Goal: Task Accomplishment & Management: Complete application form

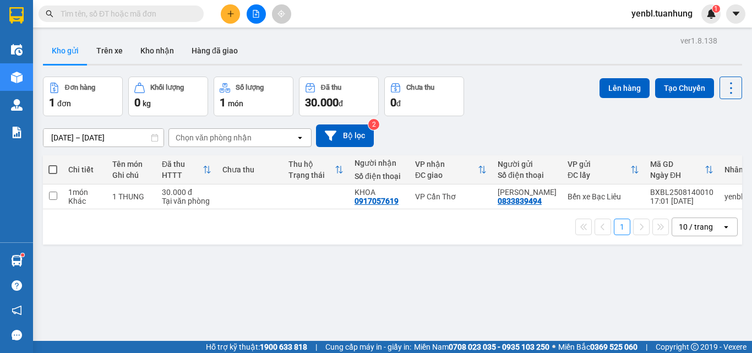
click at [542, 77] on div "Đơn hàng 1 đơn Khối lượng 0 kg Số lượng 1 món Đã thu 30.000 đ Chưa thu 0 đ Lên …" at bounding box center [392, 97] width 699 height 40
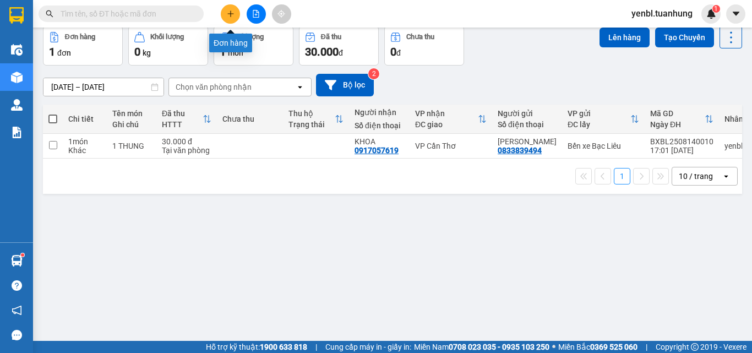
click at [227, 18] on button at bounding box center [230, 13] width 19 height 19
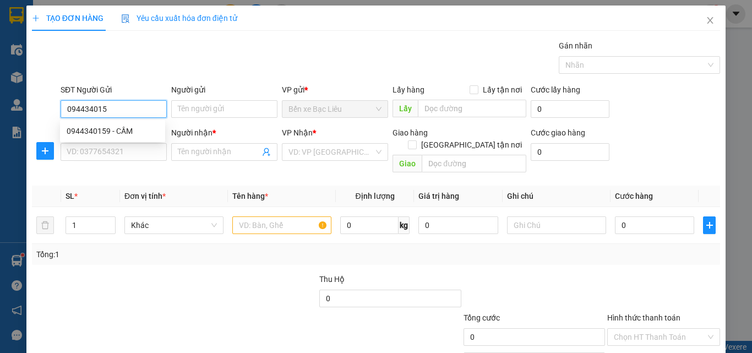
type input "0944340159"
click at [124, 127] on div "0944340159 - CẦM" at bounding box center [113, 131] width 92 height 12
type input "CẦM"
type input "0944340159"
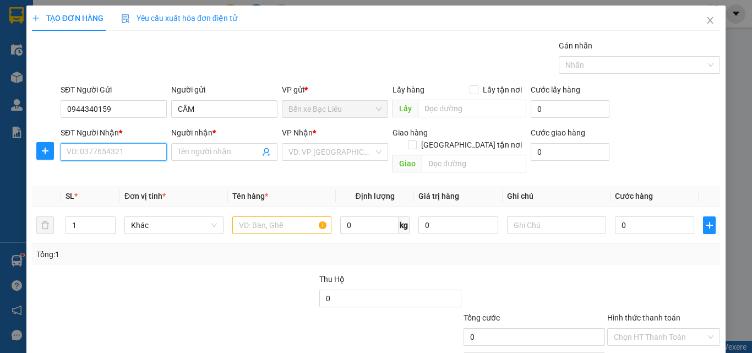
click at [130, 149] on input "SĐT Người Nhận *" at bounding box center [114, 152] width 106 height 18
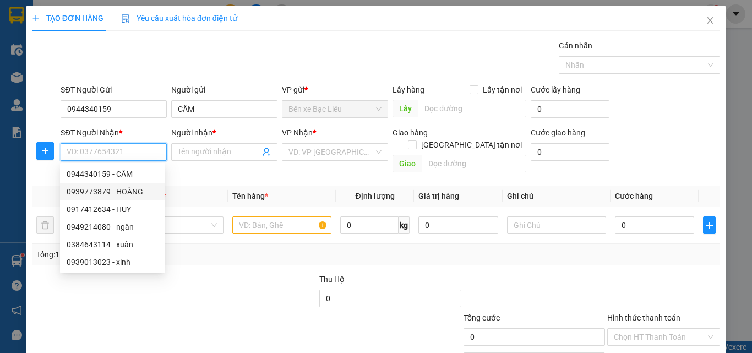
click at [133, 186] on div "0939773879 - HOÀNG" at bounding box center [113, 191] width 92 height 12
type input "0939773879"
type input "HOÀNG"
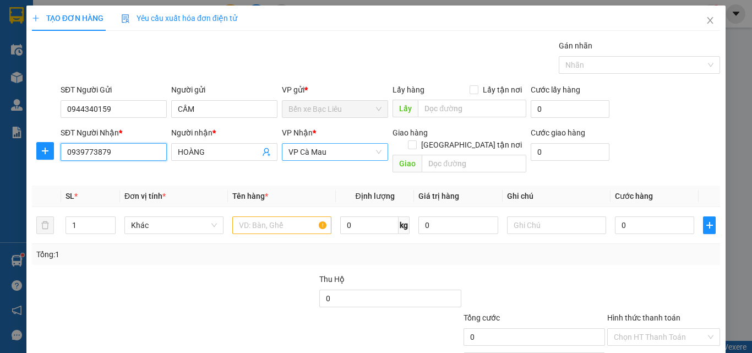
click at [342, 155] on span "VP Cà Mau" at bounding box center [334, 152] width 93 height 17
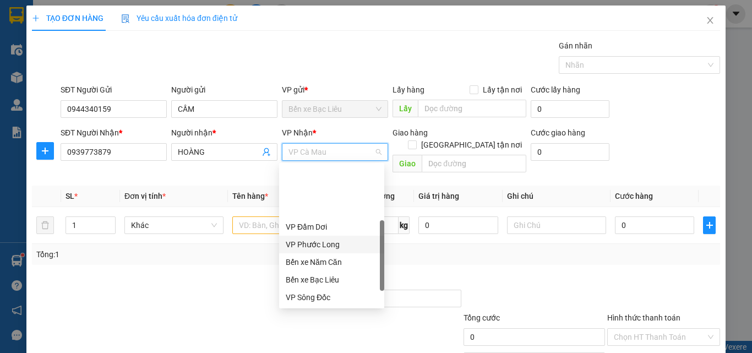
scroll to position [55, 0]
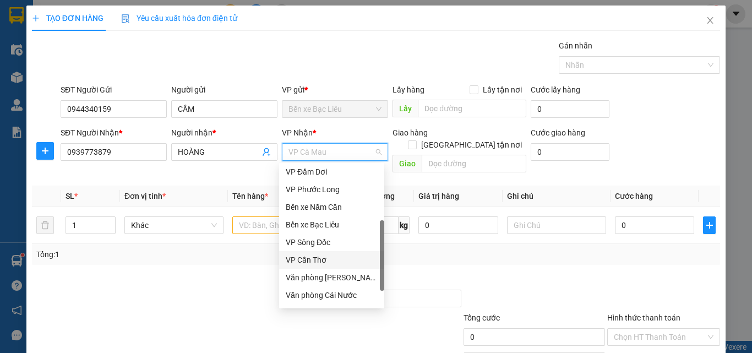
click at [328, 255] on div "VP Cần Thơ" at bounding box center [332, 260] width 92 height 12
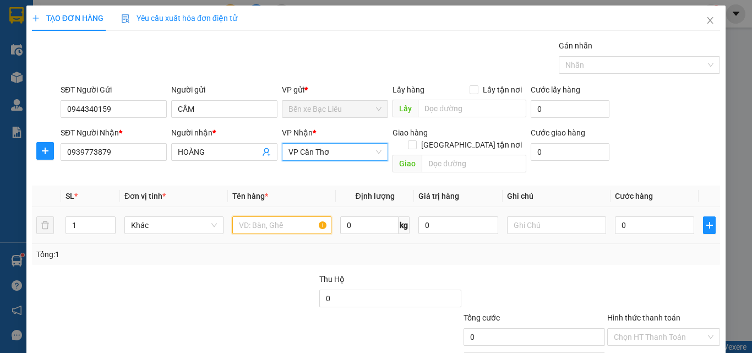
click at [248, 216] on input "text" at bounding box center [281, 225] width 99 height 18
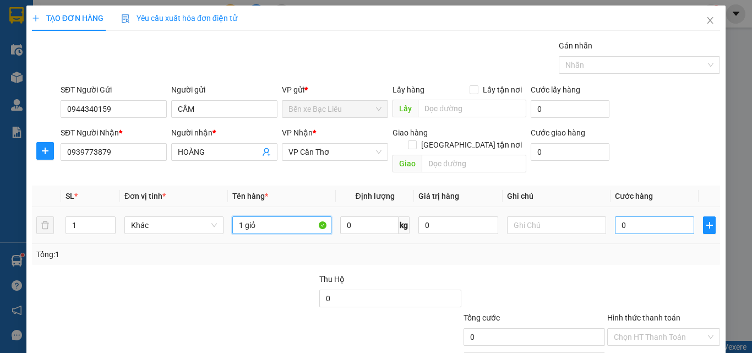
type input "1 giỏ"
click at [622, 216] on input "0" at bounding box center [654, 225] width 79 height 18
type input "3"
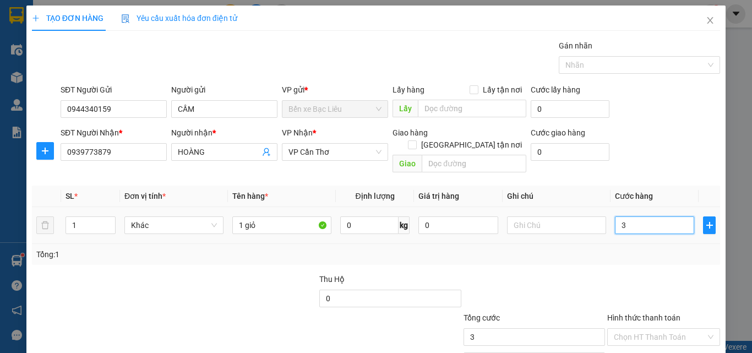
type input "30"
type input "30.000"
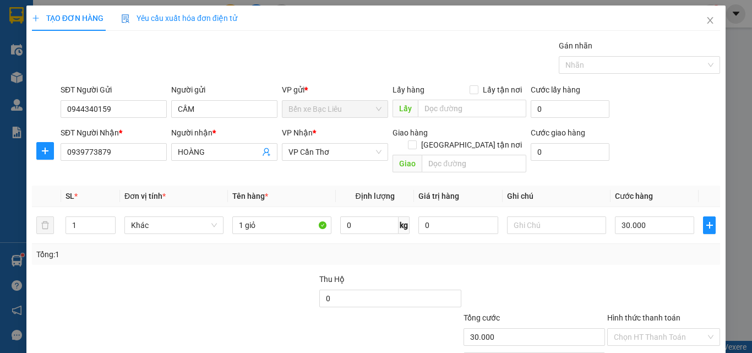
click at [600, 253] on div "Transit Pickup Surcharge Ids Transit Deliver Surcharge Ids Transit Deliver Surc…" at bounding box center [376, 219] width 688 height 358
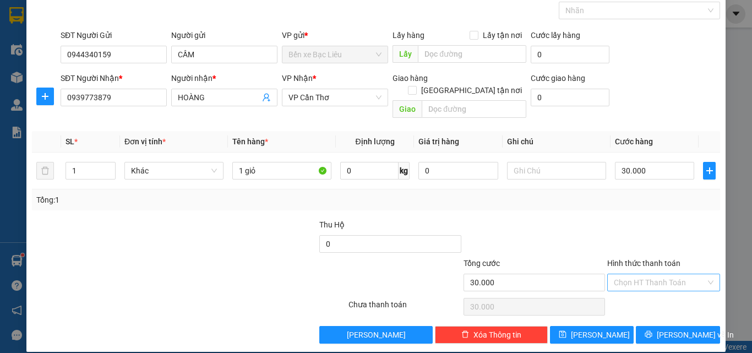
click at [648, 274] on input "Hình thức thanh toán" at bounding box center [660, 282] width 92 height 17
click at [646, 292] on div "Tại văn phòng" at bounding box center [657, 292] width 99 height 12
type input "0"
drag, startPoint x: 651, startPoint y: 317, endPoint x: 656, endPoint y: 322, distance: 7.4
click at [652, 326] on button "[PERSON_NAME] và In" at bounding box center [678, 335] width 84 height 18
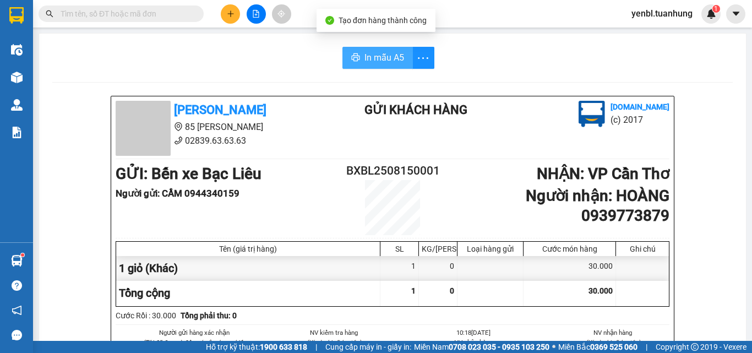
click at [376, 65] on button "In mẫu A5" at bounding box center [377, 58] width 70 height 22
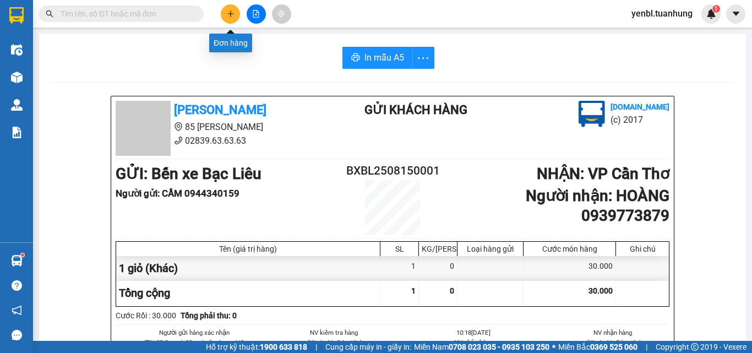
click at [223, 17] on button at bounding box center [230, 13] width 19 height 19
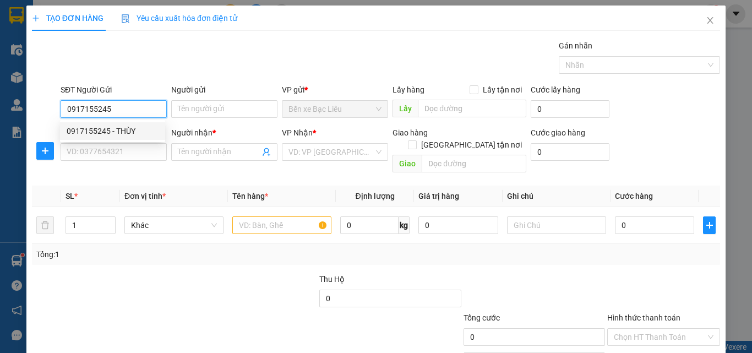
type input "0917155245"
click at [137, 139] on div "0917155245 0917155245 - THÙY" at bounding box center [112, 131] width 105 height 22
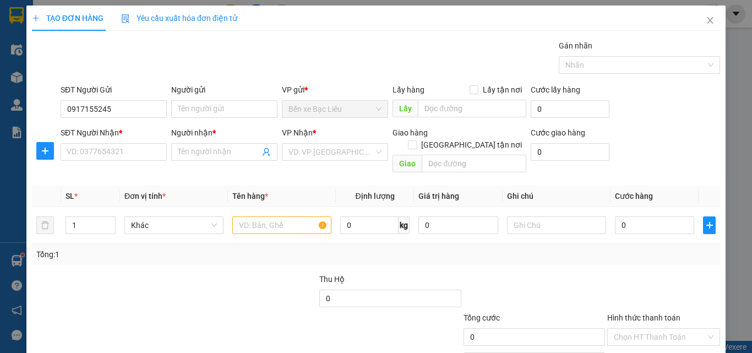
click at [137, 133] on div "SĐT Người Nhận *" at bounding box center [114, 133] width 106 height 12
click at [137, 143] on input "SĐT Người Nhận *" at bounding box center [114, 152] width 106 height 18
click at [160, 103] on input "0917155245" at bounding box center [114, 109] width 106 height 18
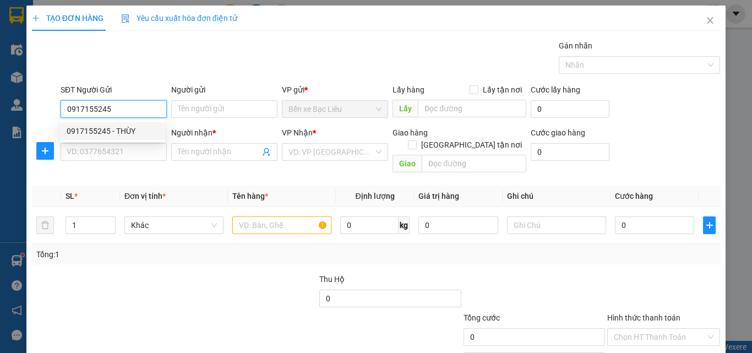
click at [146, 124] on div "0917155245 - THÙY" at bounding box center [112, 131] width 105 height 18
type input "THÙY"
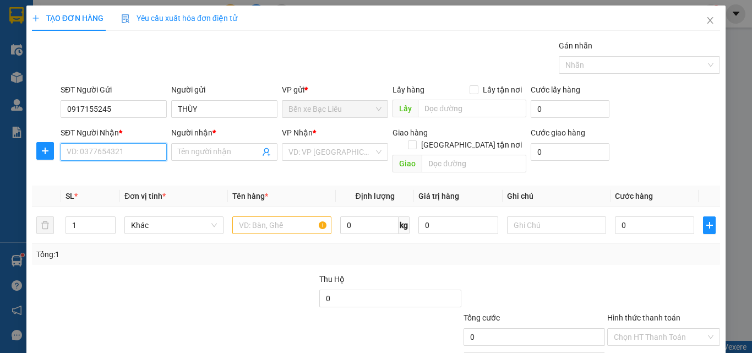
click at [139, 152] on input "SĐT Người Nhận *" at bounding box center [114, 152] width 106 height 18
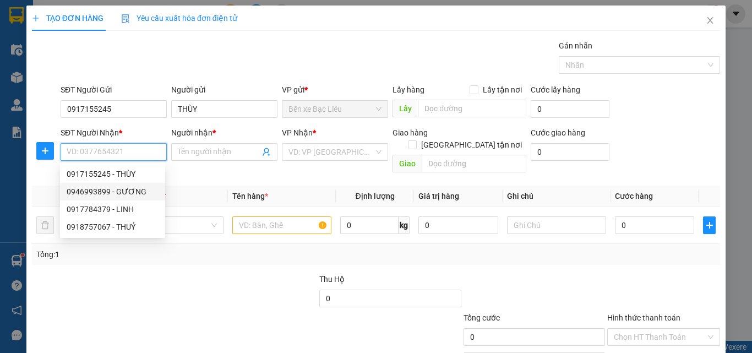
click at [142, 188] on div "0946993899 - GƯƠNG" at bounding box center [113, 191] width 92 height 12
type input "0946993899"
type input "GƯƠNG"
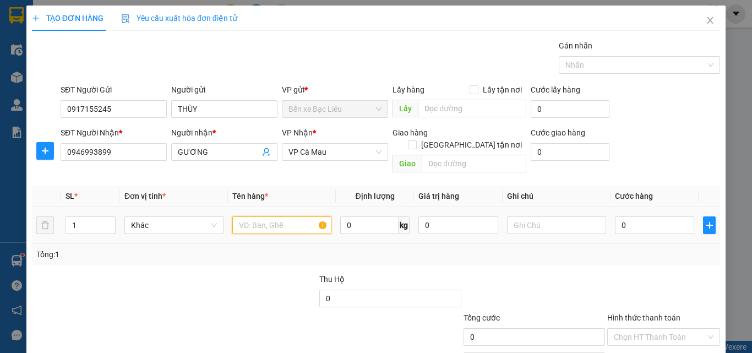
click at [236, 216] on input "text" at bounding box center [281, 225] width 99 height 18
type input "1 thùng"
click at [616, 216] on input "0" at bounding box center [654, 225] width 79 height 18
type input "4"
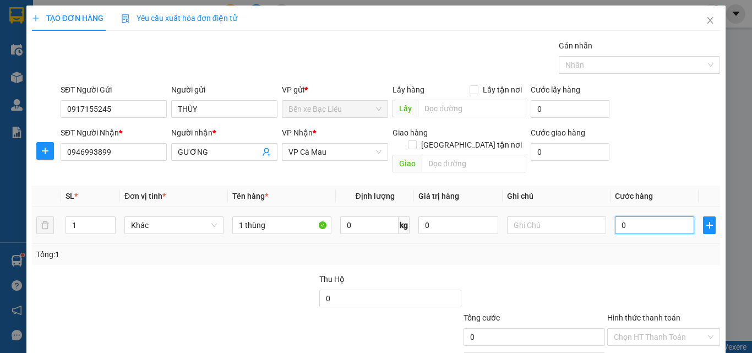
type input "4"
type input "40"
type input "40.000"
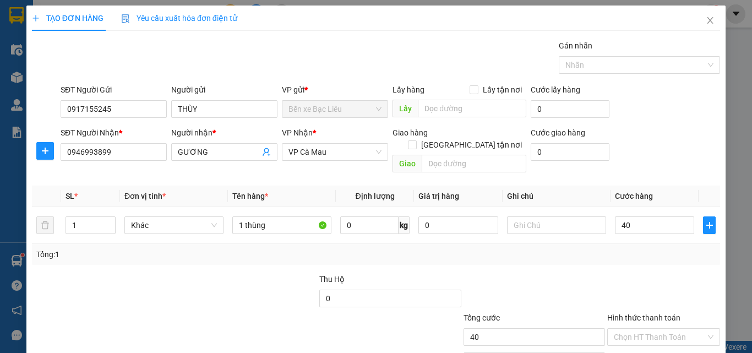
type input "40.000"
click at [648, 248] on div "Tổng: 1" at bounding box center [375, 254] width 679 height 12
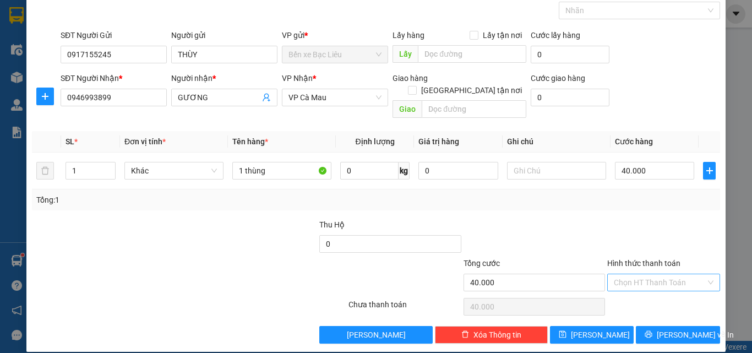
click at [635, 274] on input "Hình thức thanh toán" at bounding box center [660, 282] width 92 height 17
click at [631, 284] on div "Tại văn phòng" at bounding box center [657, 292] width 112 height 18
type input "0"
click at [653, 327] on button "[PERSON_NAME] và In" at bounding box center [678, 335] width 84 height 18
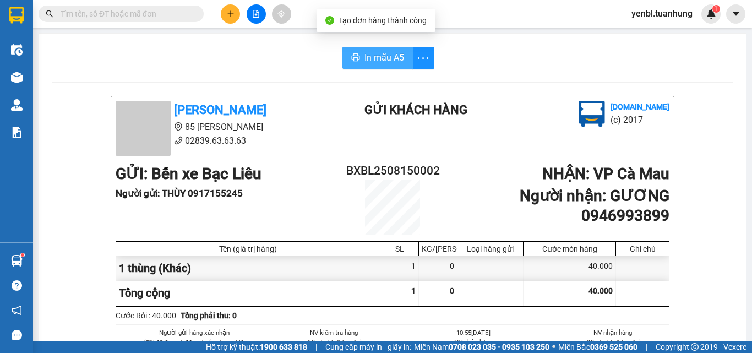
click at [375, 54] on span "In mẫu A5" at bounding box center [384, 58] width 40 height 14
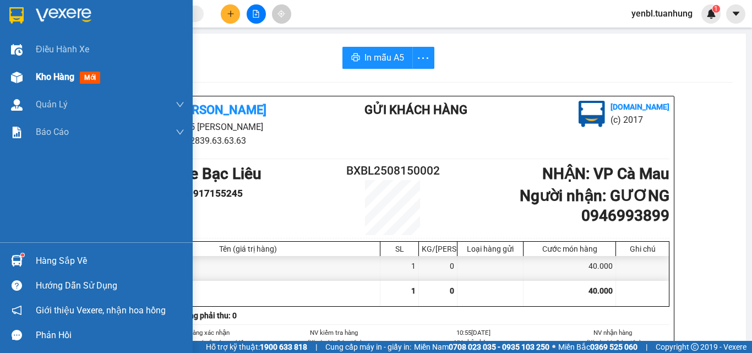
click at [53, 81] on span "Kho hàng" at bounding box center [55, 77] width 39 height 10
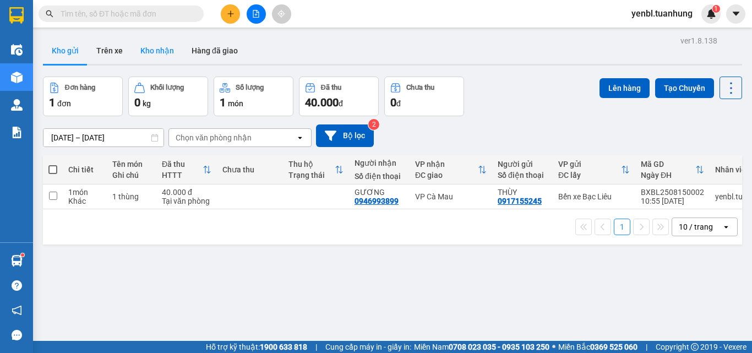
drag, startPoint x: 143, startPoint y: 47, endPoint x: 153, endPoint y: 54, distance: 12.2
click at [144, 48] on button "Kho nhận" at bounding box center [157, 50] width 51 height 26
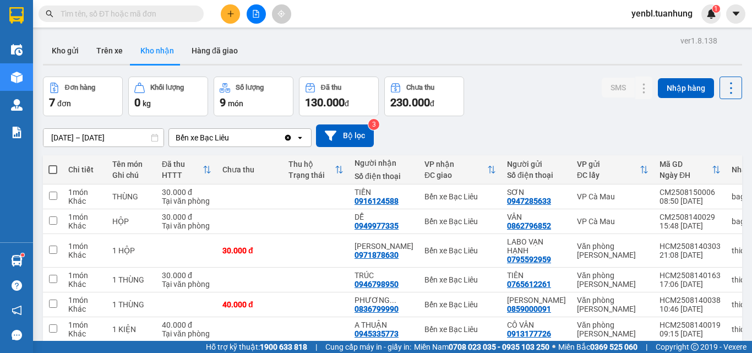
click at [132, 37] on button "Kho nhận" at bounding box center [157, 50] width 51 height 26
